Goal: Task Accomplishment & Management: Manage account settings

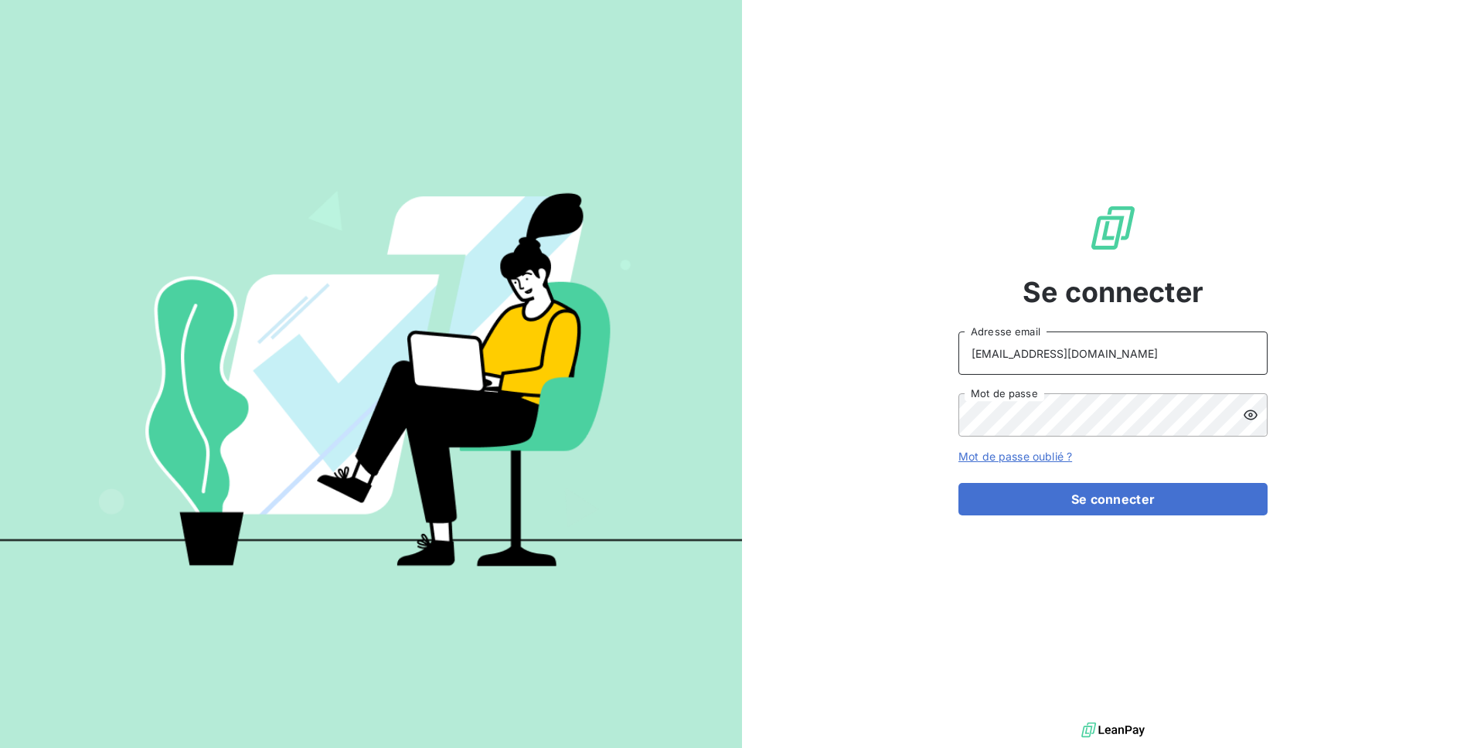
click at [1067, 359] on input "[EMAIL_ADDRESS][DOMAIN_NAME]" at bounding box center [1112, 353] width 309 height 43
type input "a"
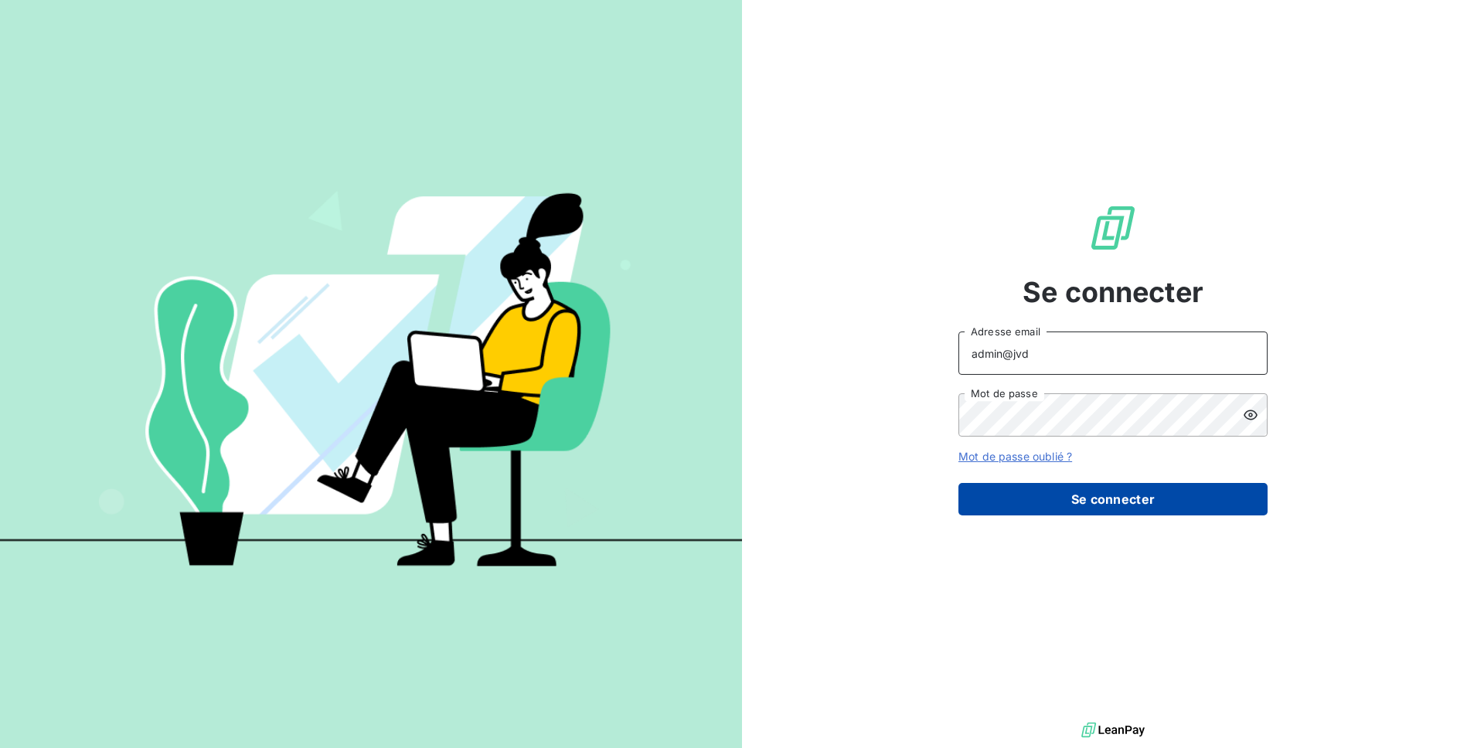
type input "admin@jvd"
click at [1124, 505] on button "Se connecter" at bounding box center [1112, 499] width 309 height 32
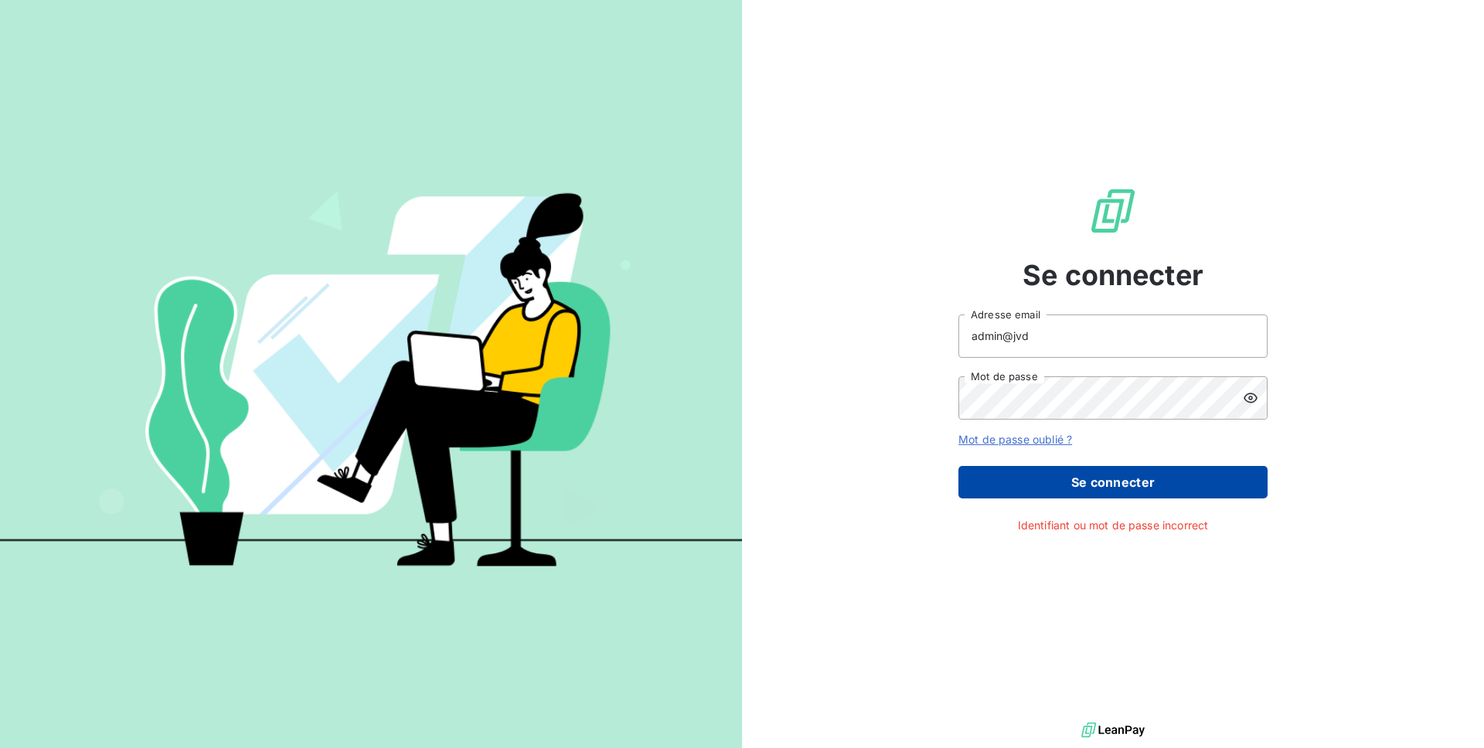
click at [1022, 491] on button "Se connecter" at bounding box center [1112, 482] width 309 height 32
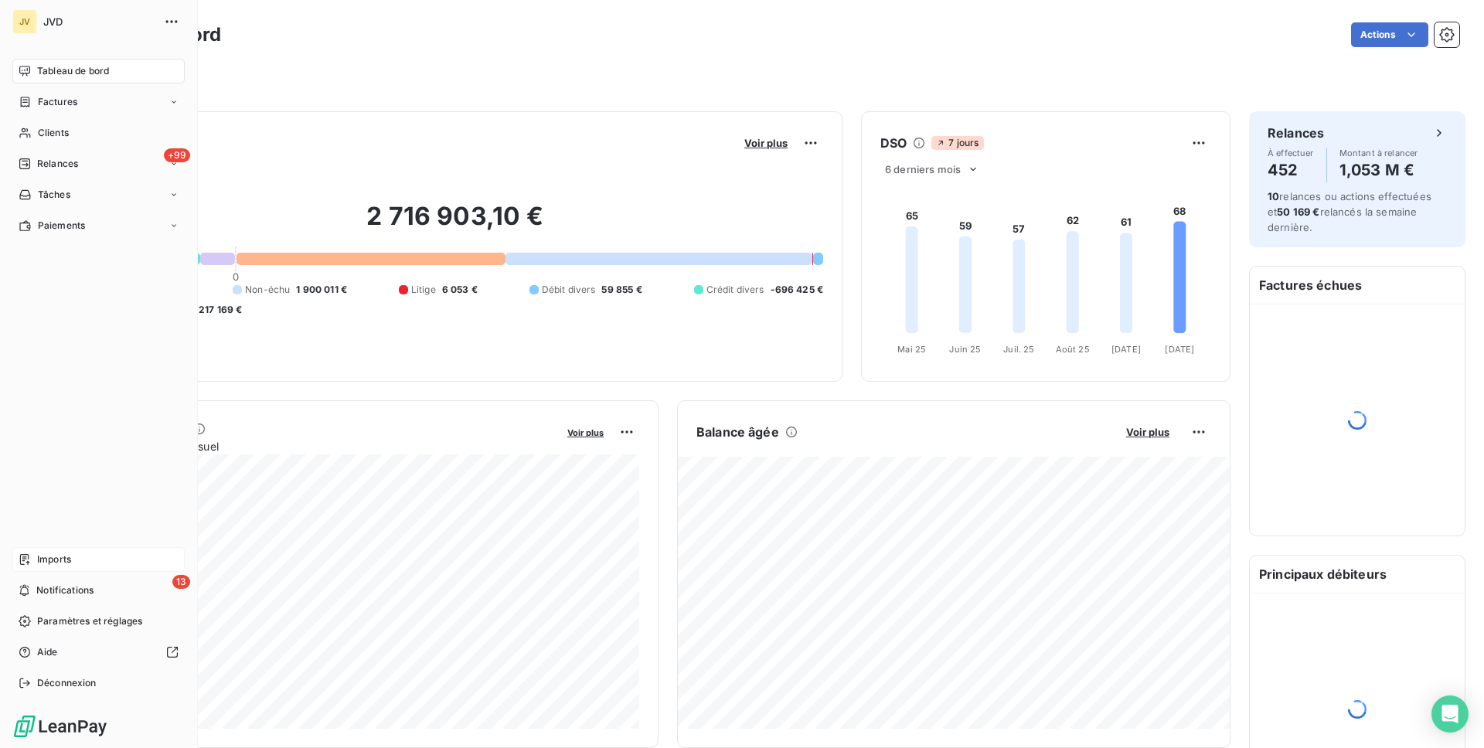
click at [79, 564] on div "Imports" at bounding box center [98, 559] width 172 height 25
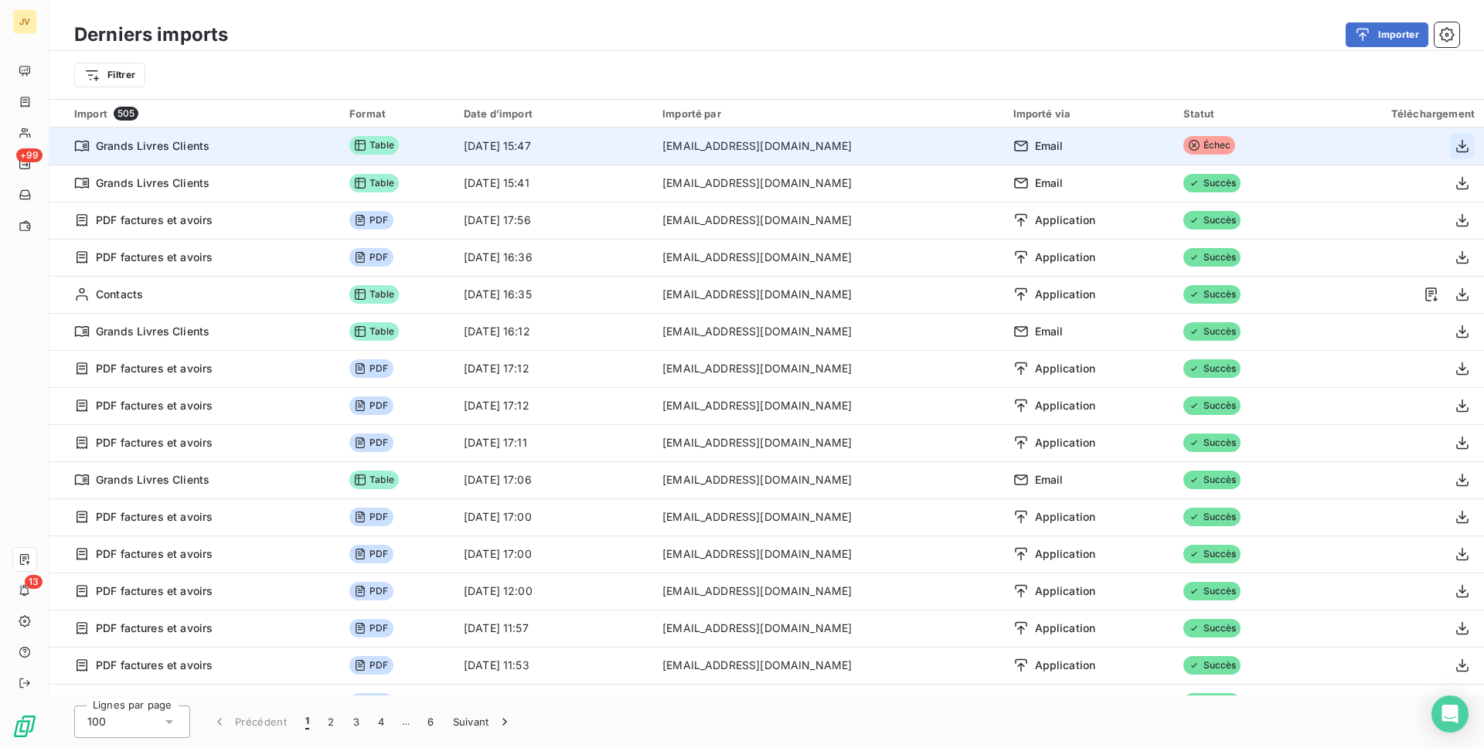
click at [1456, 151] on icon "button" at bounding box center [1462, 145] width 12 height 13
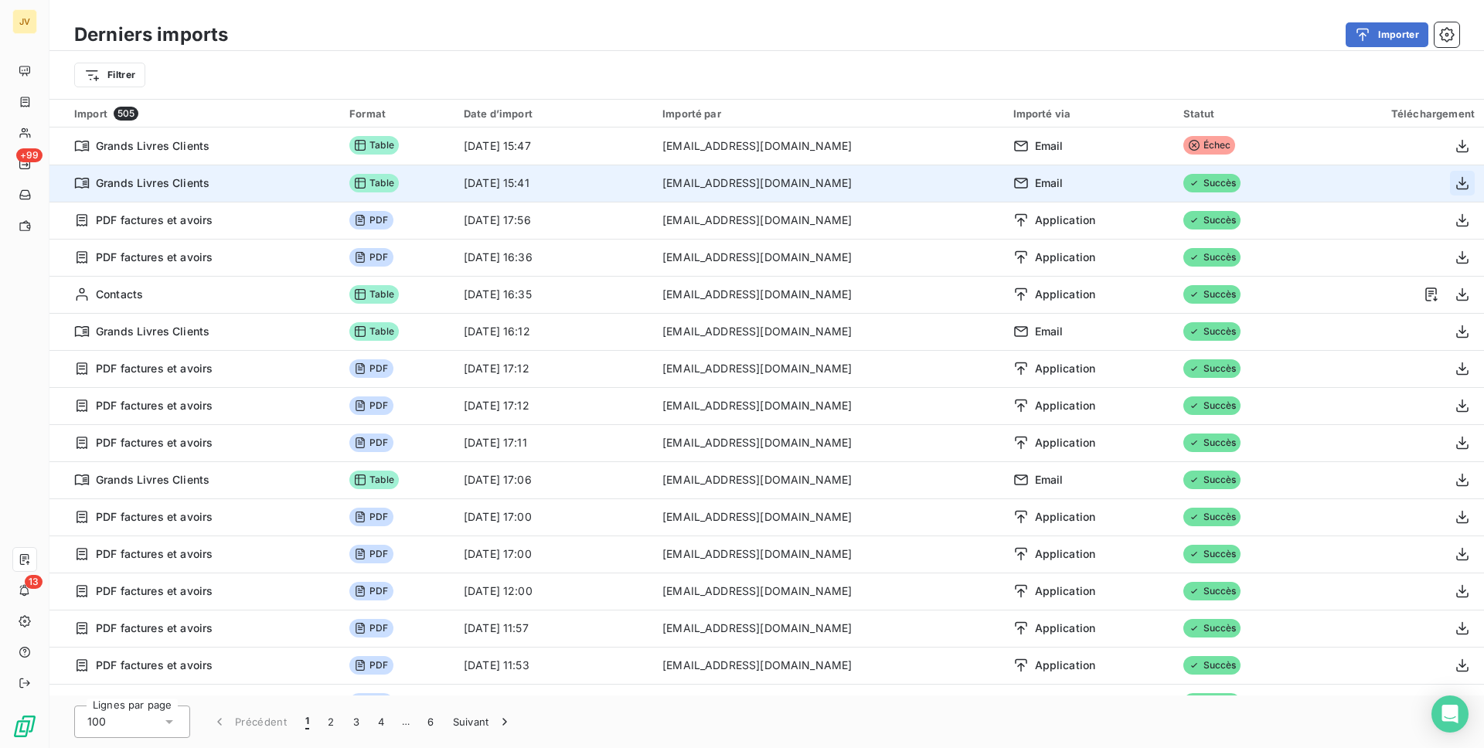
click at [1457, 186] on icon "button" at bounding box center [1461, 182] width 15 height 15
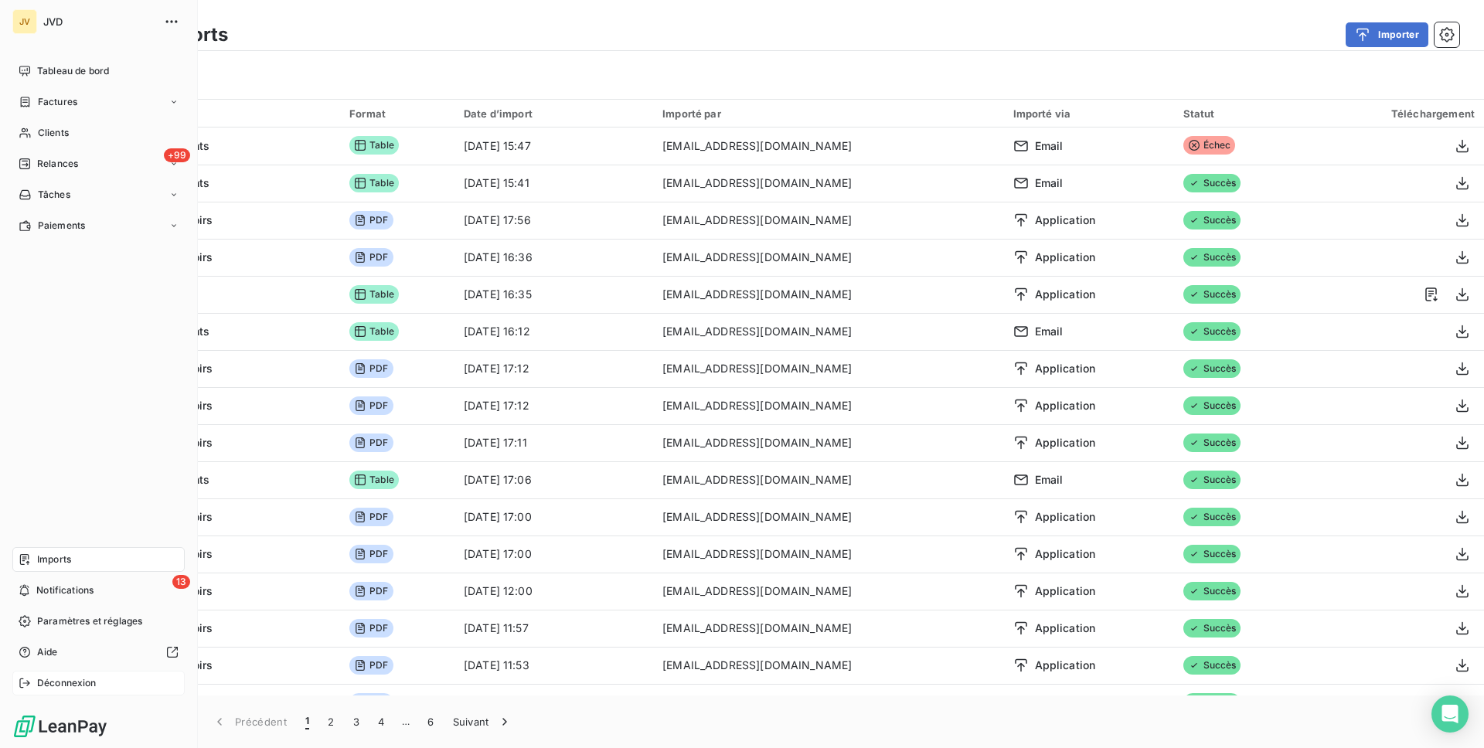
click at [56, 686] on span "Déconnexion" at bounding box center [67, 683] width 60 height 14
